Goal: Information Seeking & Learning: Learn about a topic

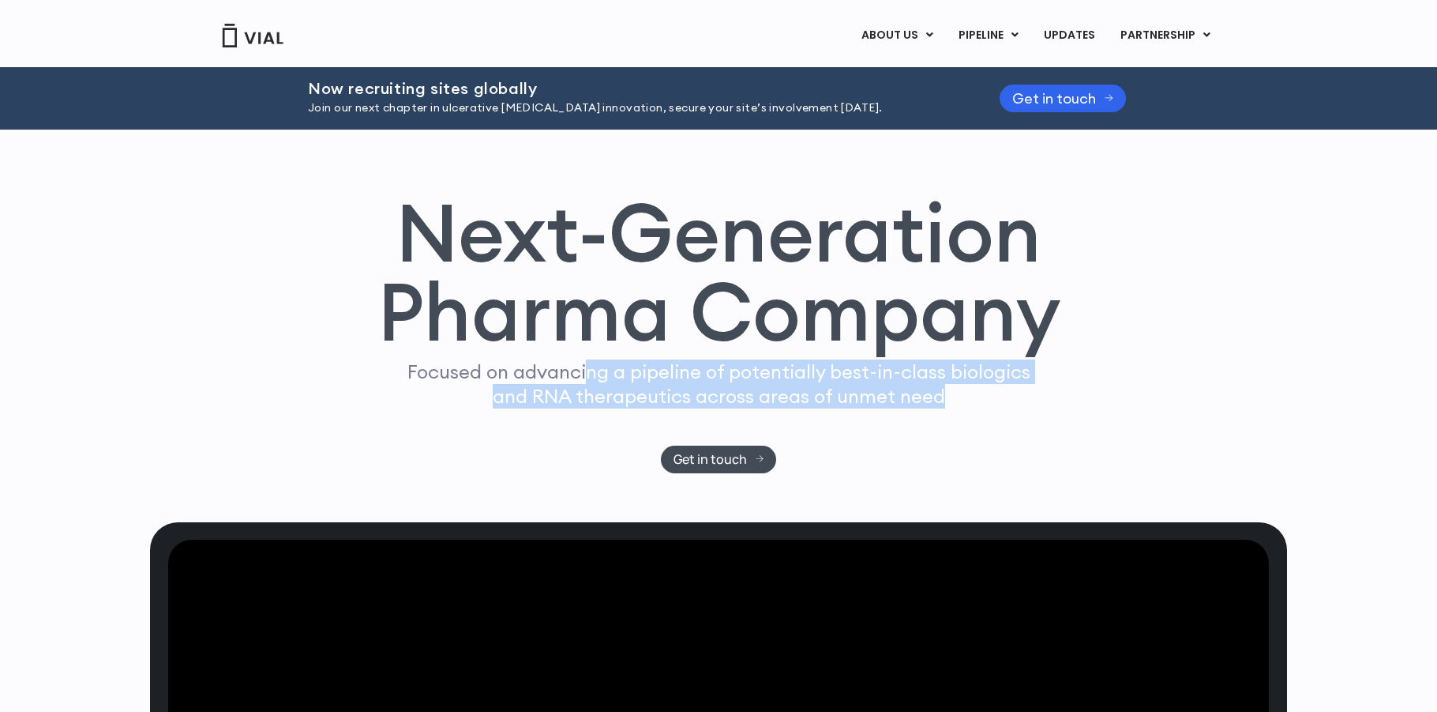
drag, startPoint x: 585, startPoint y: 370, endPoint x: 1053, endPoint y: 404, distance: 468.7
click at [1053, 404] on div "Next-Generation Pharma Company Focused on advancing a pipeline of potentially b…" at bounding box center [718, 333] width 1011 height 280
click at [1052, 404] on div "Next-Generation Pharma Company Focused on advancing a pipeline of potentially b…" at bounding box center [718, 333] width 1011 height 280
drag, startPoint x: 965, startPoint y: 396, endPoint x: 418, endPoint y: 373, distance: 547.9
click at [418, 373] on p "Focused on advancing a pipeline of potentially best-in-class biologics and RNA …" at bounding box center [718, 383] width 637 height 49
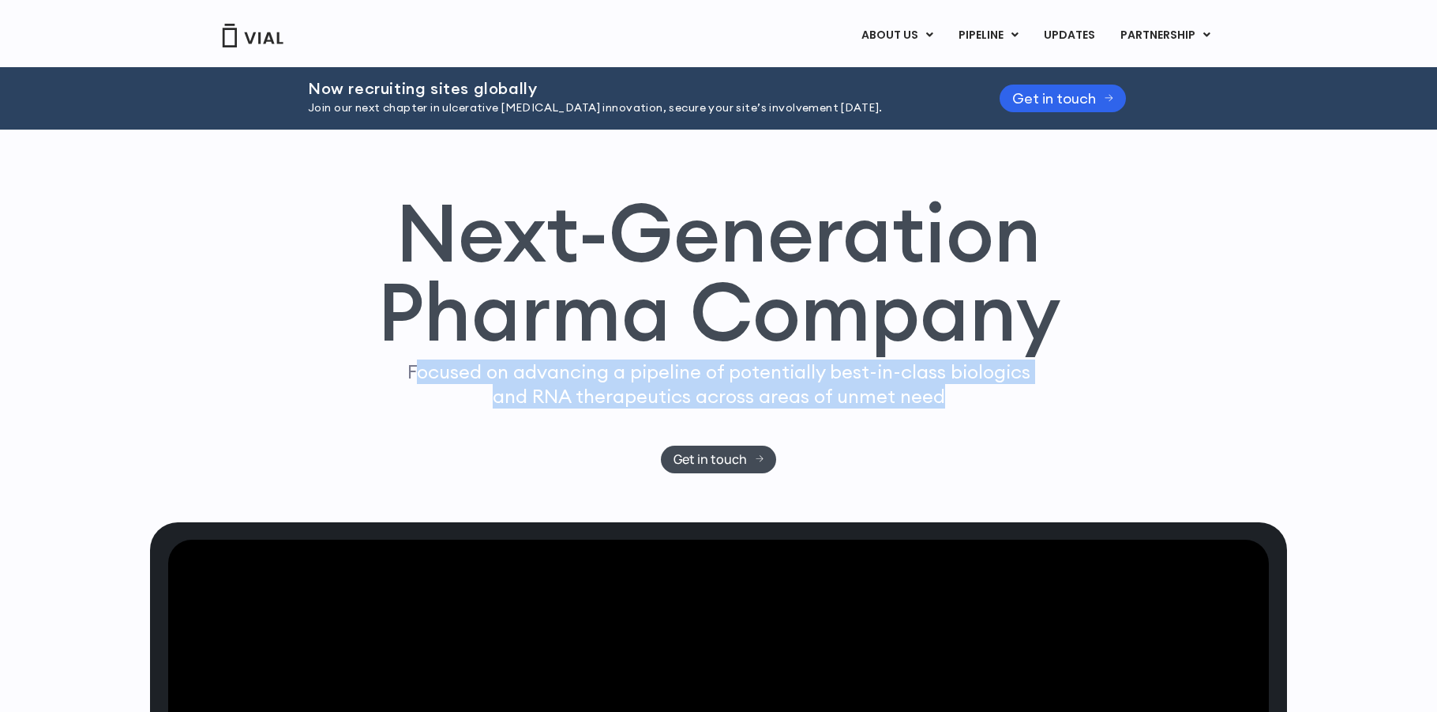
click at [933, 371] on p "Focused on advancing a pipeline of potentially best-in-class biologics and RNA …" at bounding box center [718, 383] width 637 height 49
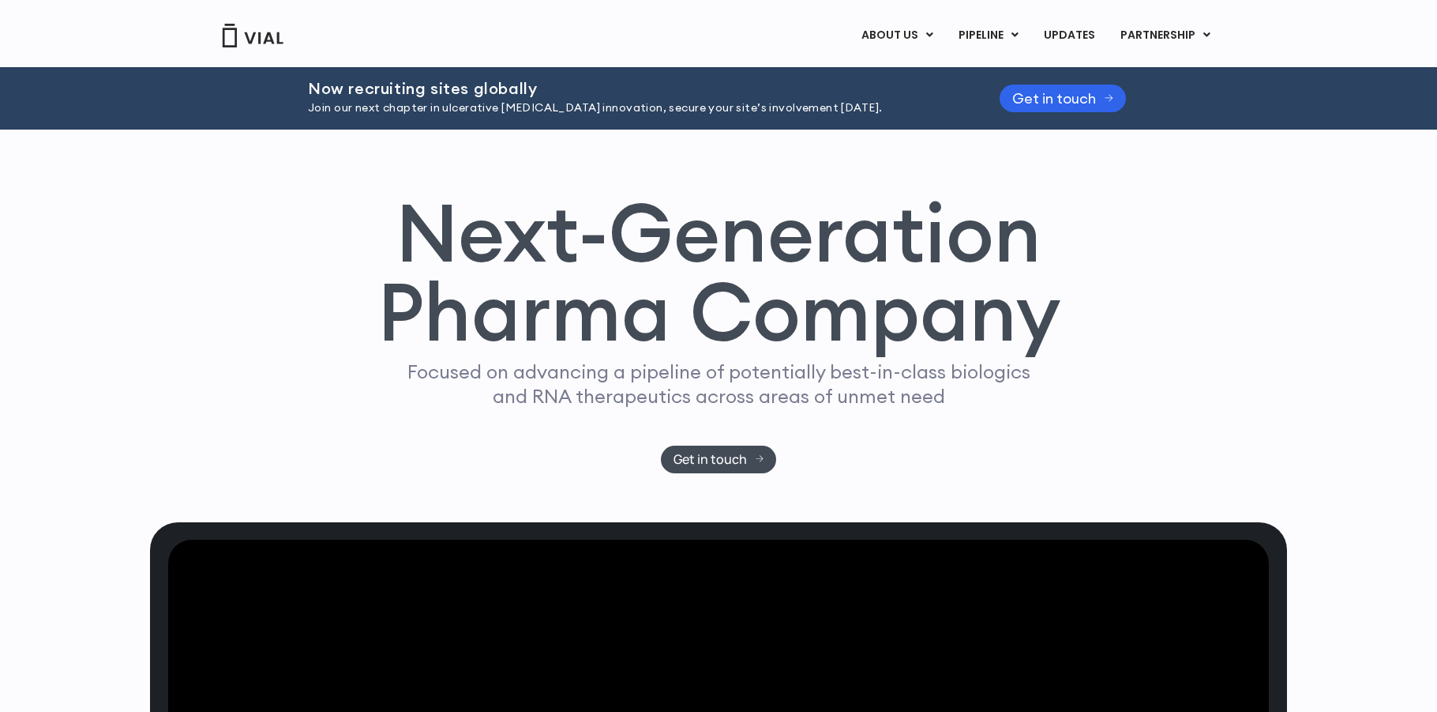
click at [1058, 396] on div "Next-Generation Pharma Company Focused on advancing a pipeline of potentially b…" at bounding box center [718, 333] width 1011 height 280
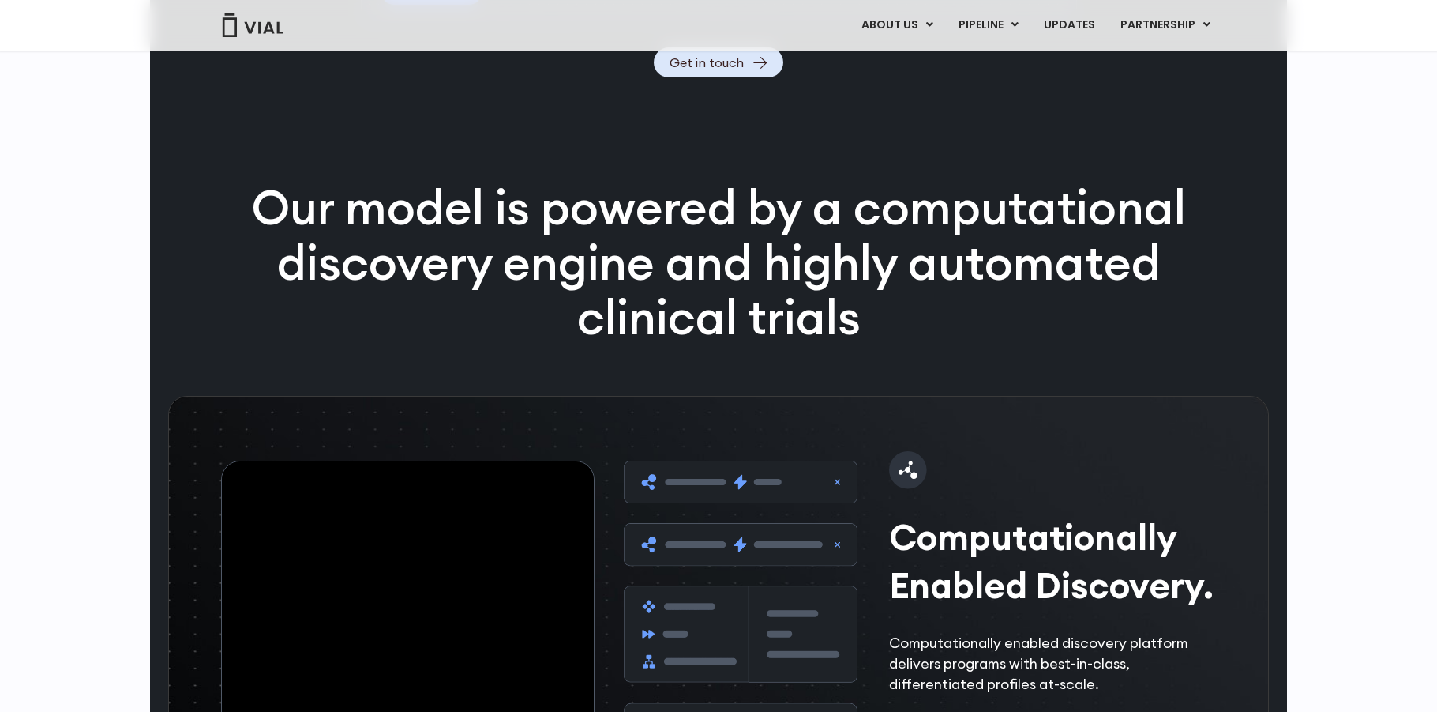
scroll to position [2104, 0]
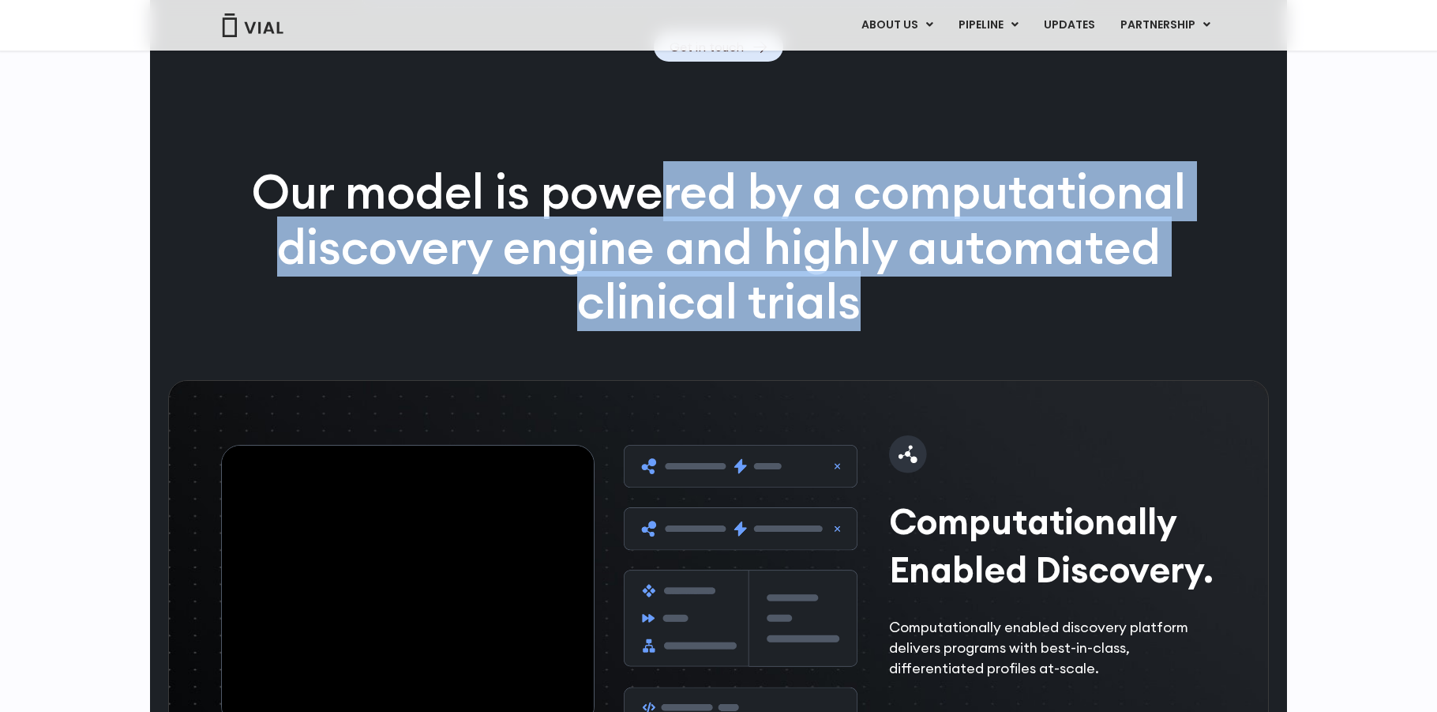
drag, startPoint x: 652, startPoint y: 246, endPoint x: 973, endPoint y: 342, distance: 335.6
click at [973, 329] on p "Our model is powered by a computational discovery engine and highly automated c…" at bounding box center [718, 246] width 1017 height 165
click at [975, 329] on p "Our model is powered by a computational discovery engine and highly automated c…" at bounding box center [718, 246] width 1017 height 165
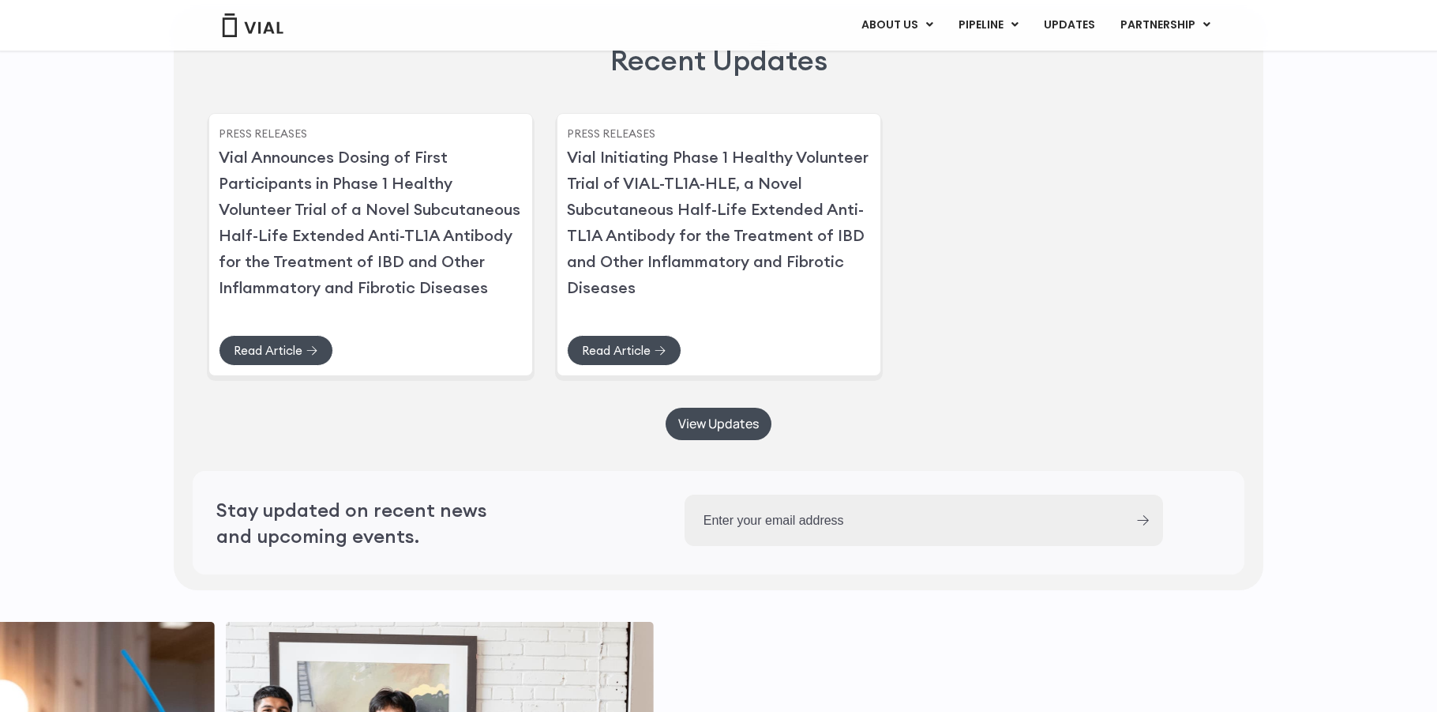
scroll to position [3882, 0]
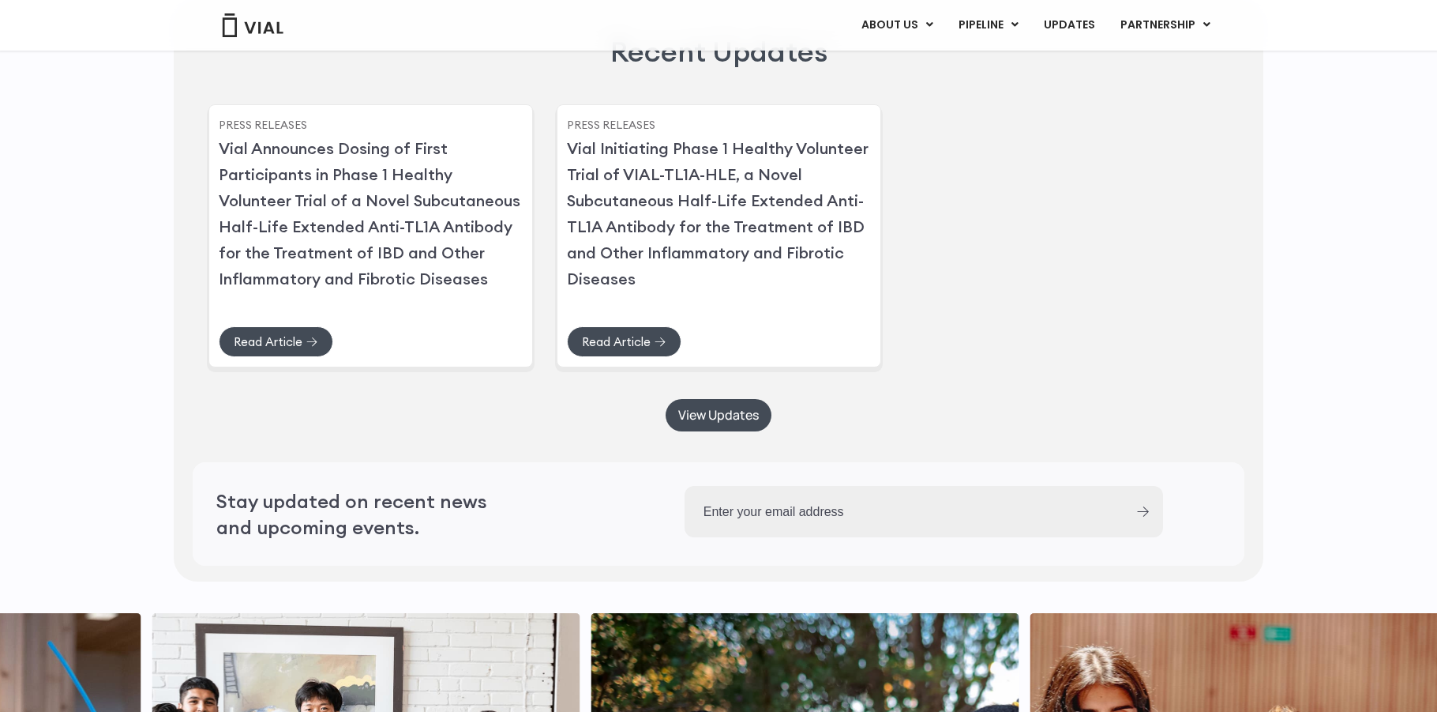
click at [974, 344] on div "Press Releases Vial Announces Dosing of First Participants in Phase 1 Healthy V…" at bounding box center [719, 232] width 1020 height 263
